Goal: Information Seeking & Learning: Learn about a topic

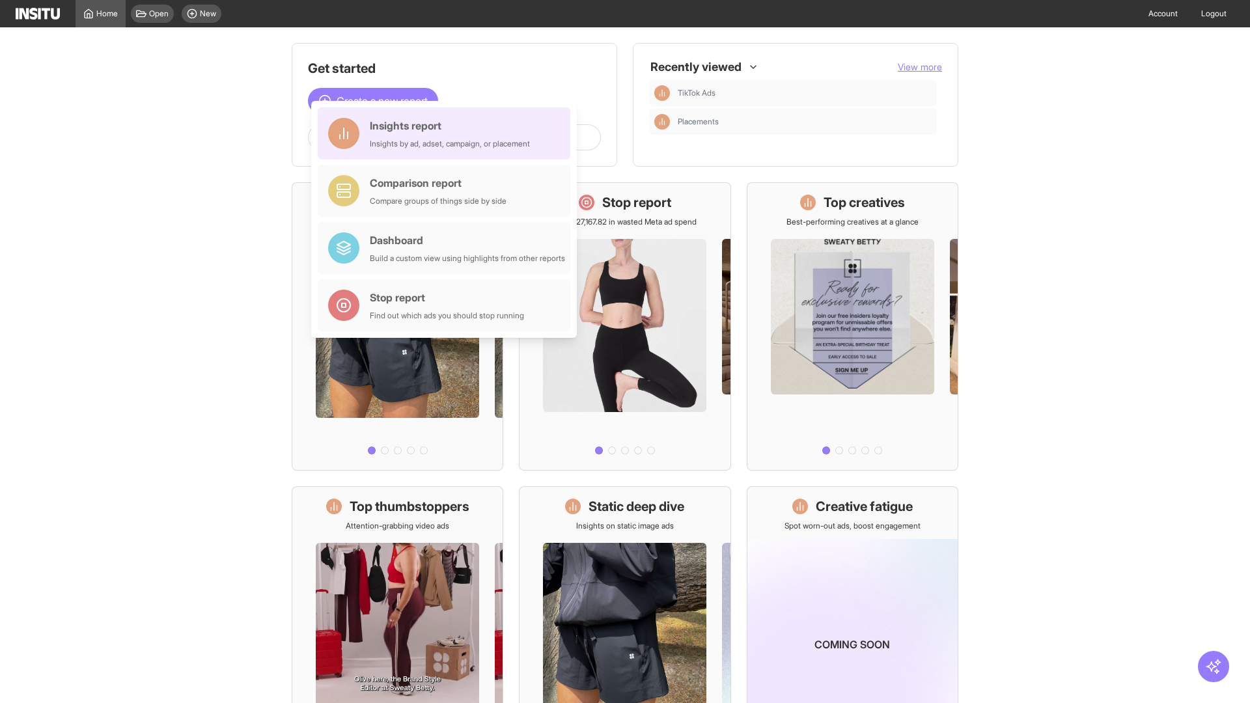
click at [447, 133] on div "Insights report Insights by ad, adset, campaign, or placement" at bounding box center [450, 133] width 160 height 31
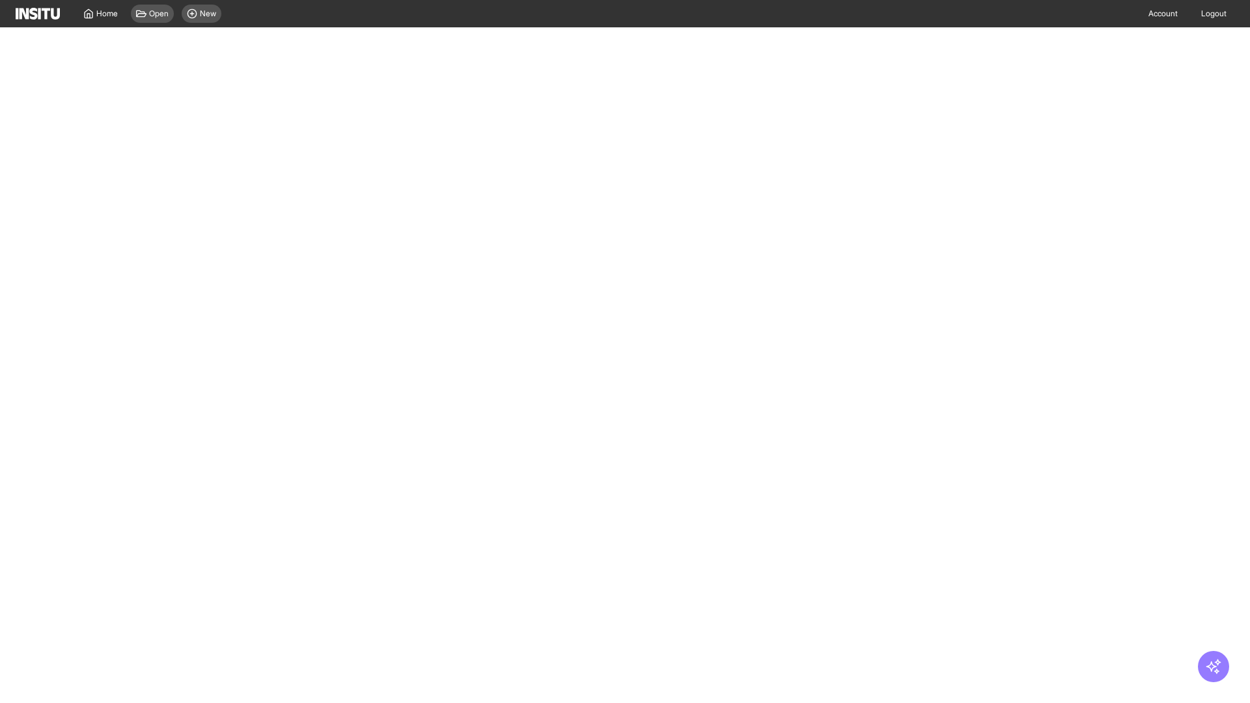
select select "**"
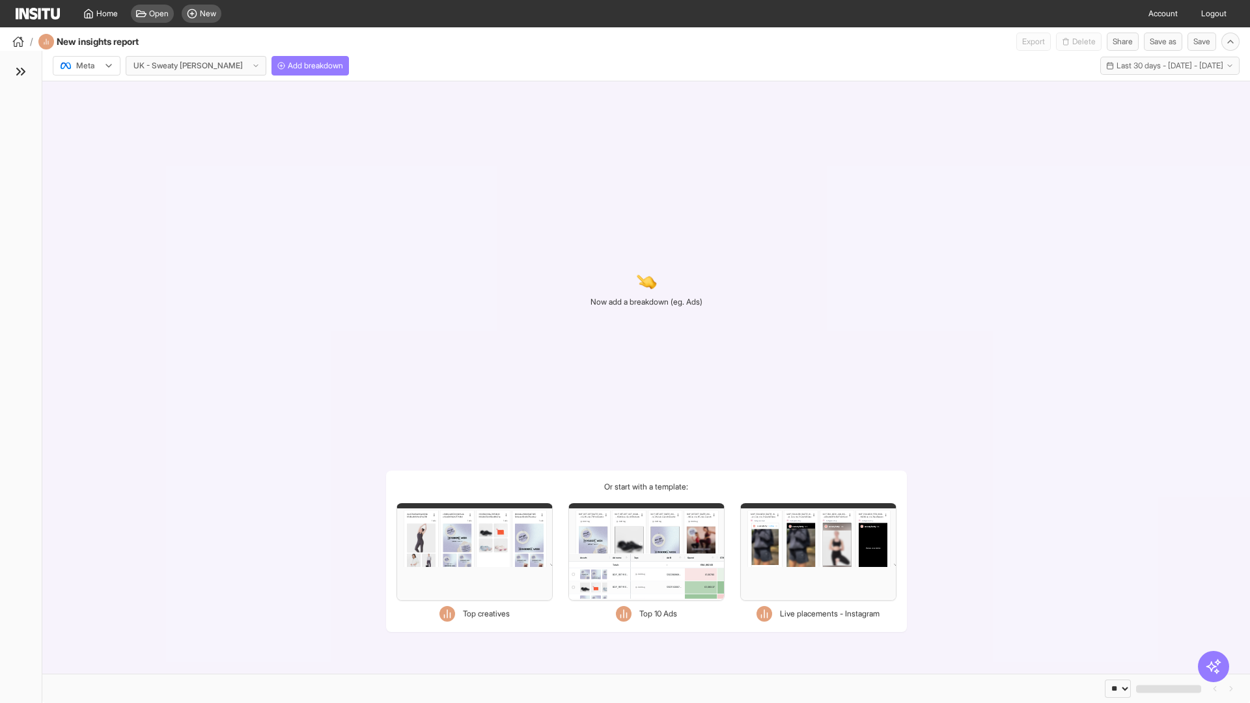
click at [87, 66] on div at bounding box center [77, 65] width 36 height 13
click at [86, 94] on span "Meta" at bounding box center [86, 94] width 18 height 12
